Goal: Task Accomplishment & Management: Manage account settings

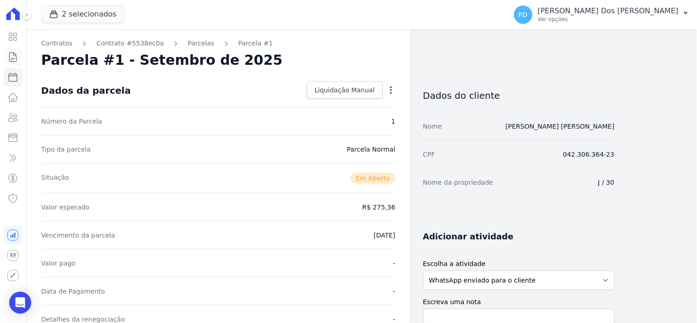
scroll to position [153, 0]
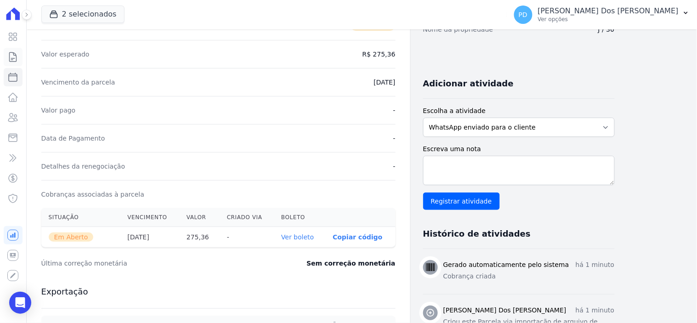
click at [12, 57] on icon at bounding box center [12, 56] width 11 height 11
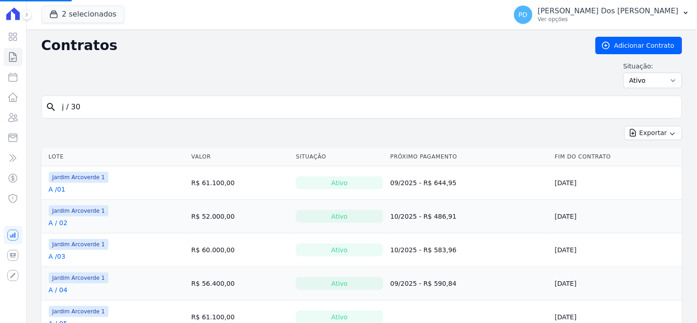
click at [82, 109] on input "j / 30" at bounding box center [368, 107] width 622 height 18
click at [82, 109] on input "search" at bounding box center [368, 107] width 622 height 18
type input "e / 15"
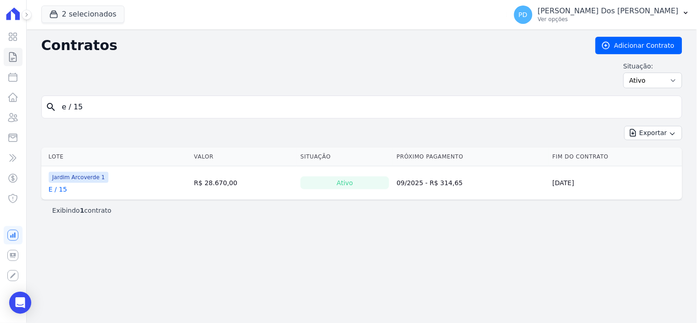
click at [54, 192] on link "E / 15" at bounding box center [58, 189] width 18 height 9
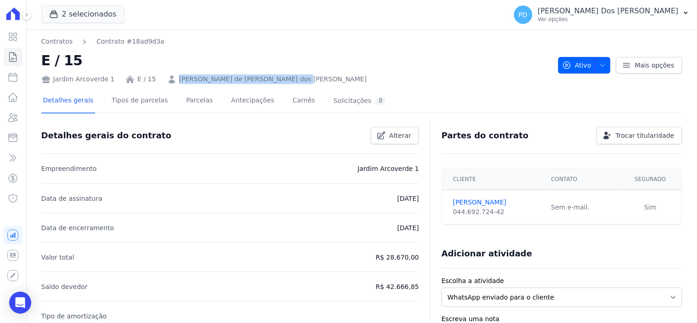
drag, startPoint x: 281, startPoint y: 83, endPoint x: 172, endPoint y: 81, distance: 109.3
click at [172, 81] on div "Jardim Arcoverde 1 E / 15 [PERSON_NAME] de [PERSON_NAME] dos [PERSON_NAME]" at bounding box center [295, 77] width 509 height 13
copy link "[PERSON_NAME] de [PERSON_NAME] dos [PERSON_NAME]"
click at [189, 100] on link "Parcelas" at bounding box center [199, 101] width 30 height 24
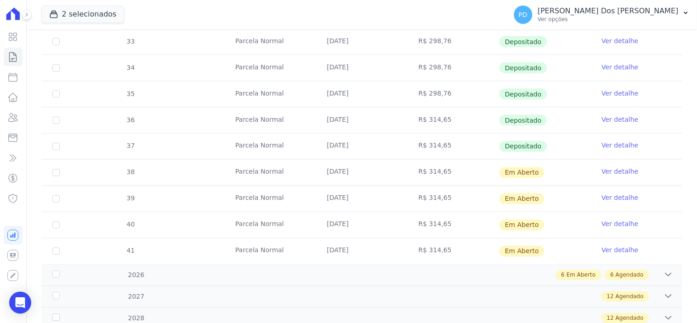
scroll to position [409, 0]
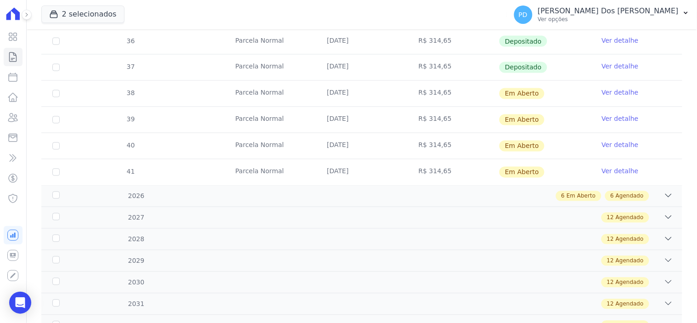
click at [51, 94] on td "38" at bounding box center [55, 94] width 29 height 26
click at [57, 95] on input "checkbox" at bounding box center [55, 93] width 7 height 7
checkbox input "true"
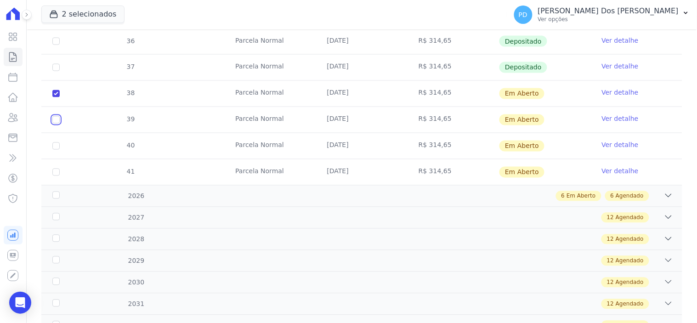
click at [57, 118] on input "checkbox" at bounding box center [55, 119] width 7 height 7
checkbox input "true"
click at [54, 145] on input "checkbox" at bounding box center [55, 145] width 7 height 7
checkbox input "true"
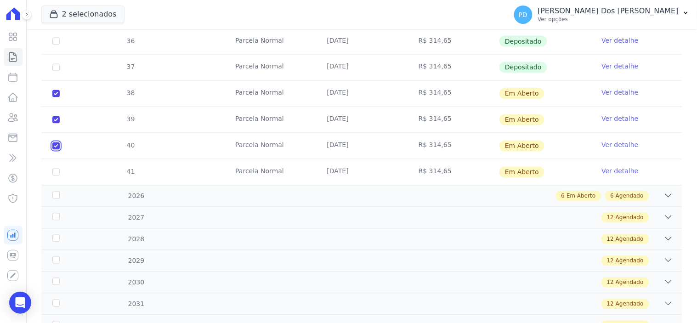
checkbox input "true"
click at [54, 175] on input "checkbox" at bounding box center [55, 172] width 7 height 7
checkbox input "true"
click at [52, 198] on div "2026" at bounding box center [79, 197] width 57 height 10
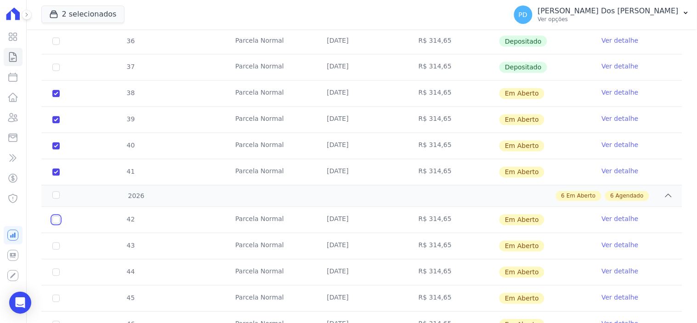
click at [55, 221] on input "checkbox" at bounding box center [55, 219] width 7 height 7
checkbox input "true"
click at [53, 248] on input "checkbox" at bounding box center [55, 246] width 7 height 7
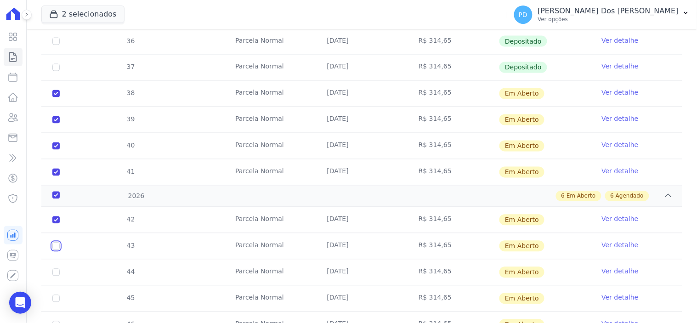
checkbox input "true"
click at [54, 277] on td "44" at bounding box center [55, 273] width 29 height 26
click at [57, 273] on input "checkbox" at bounding box center [55, 272] width 7 height 7
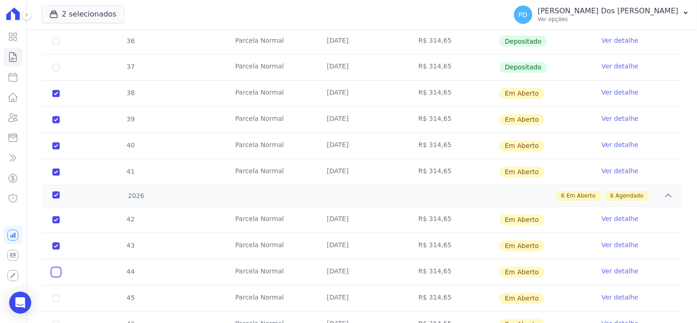
checkbox input "true"
click at [55, 299] on input "checkbox" at bounding box center [55, 298] width 7 height 7
checkbox input "true"
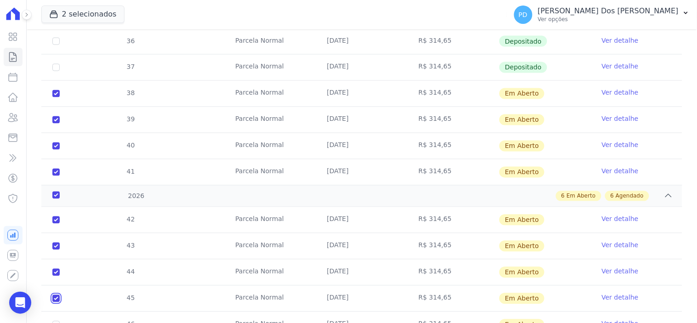
checkbox input "true"
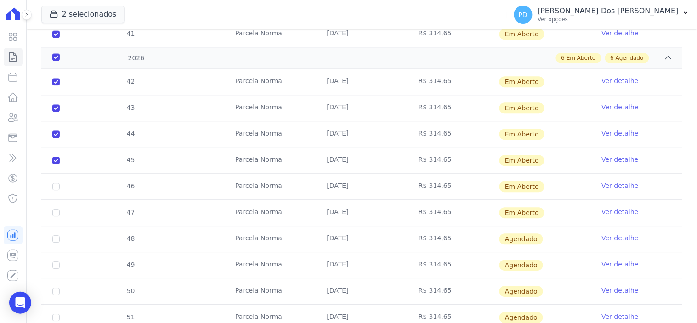
scroll to position [552, 0]
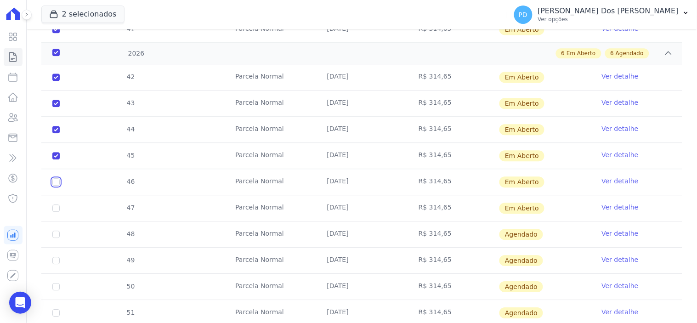
click at [54, 181] on input "checkbox" at bounding box center [55, 181] width 7 height 7
checkbox input "true"
click at [54, 213] on td "47" at bounding box center [55, 208] width 29 height 26
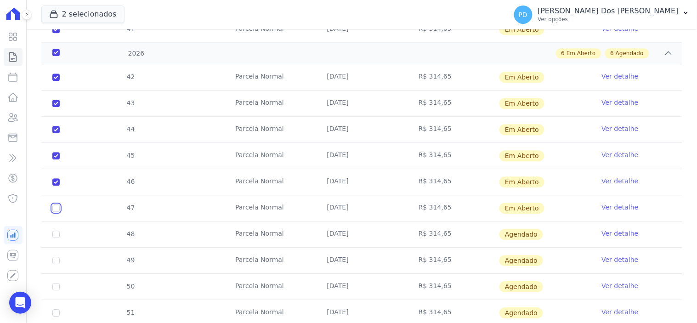
click at [55, 206] on input "checkbox" at bounding box center [55, 207] width 7 height 7
checkbox input "true"
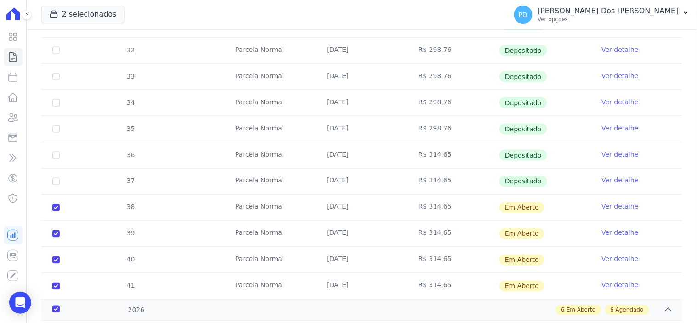
scroll to position [38, 0]
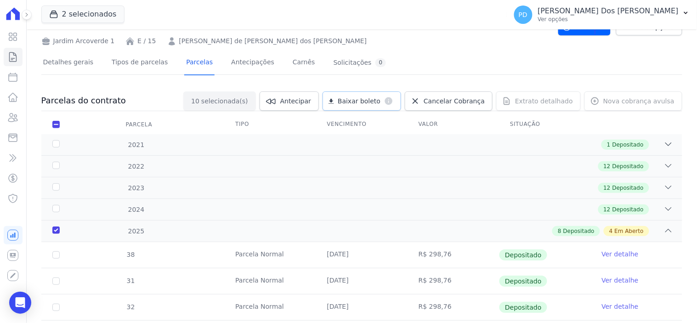
click at [372, 103] on span "Baixar boleto" at bounding box center [359, 100] width 43 height 9
